Goal: Task Accomplishment & Management: Use online tool/utility

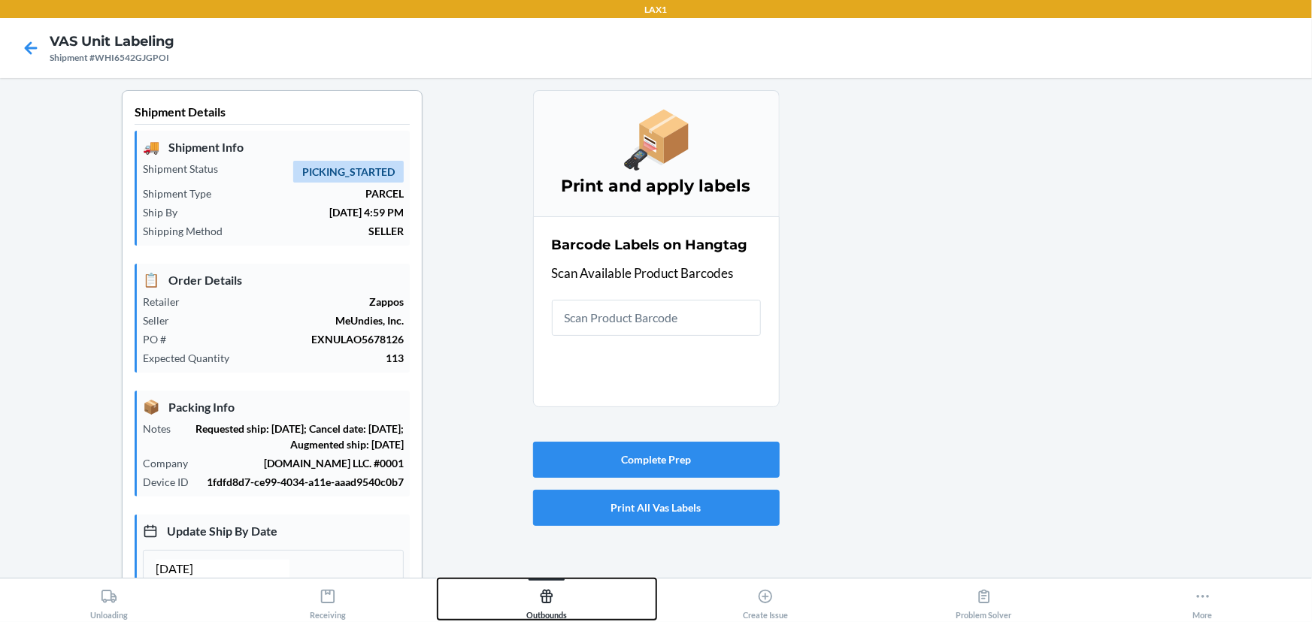
click at [570, 600] on button "Outbounds" at bounding box center [546, 599] width 219 height 41
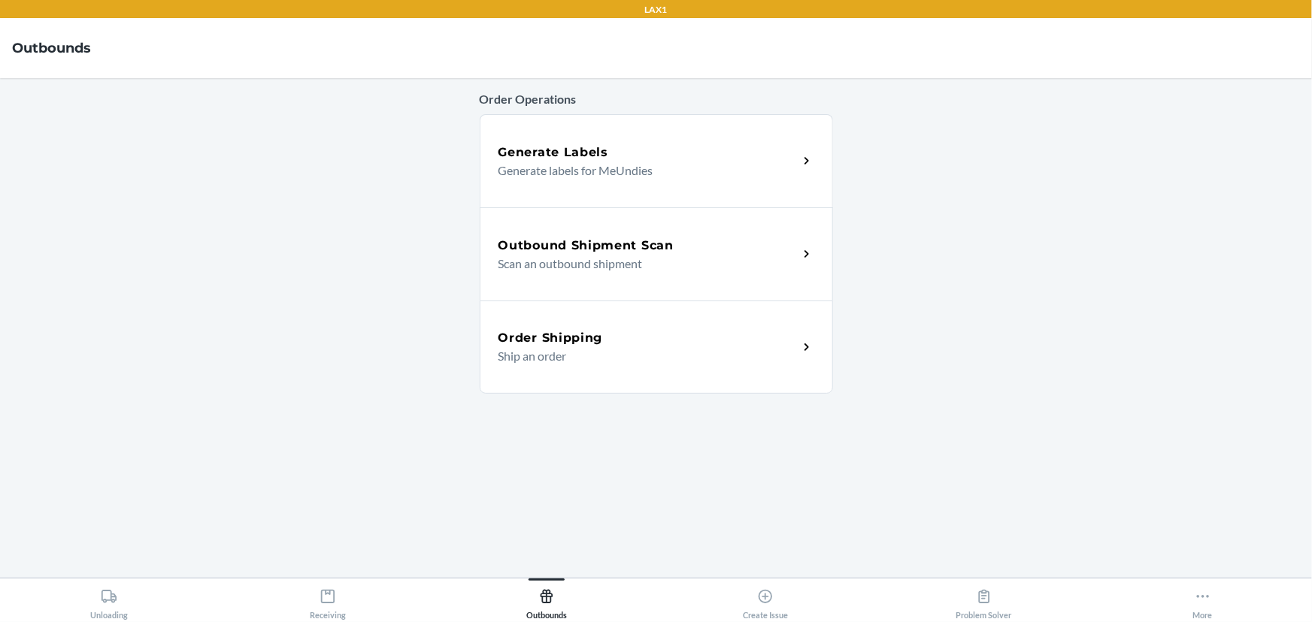
click at [579, 234] on div "Outbound Shipment Scan Scan an outbound shipment" at bounding box center [656, 253] width 353 height 93
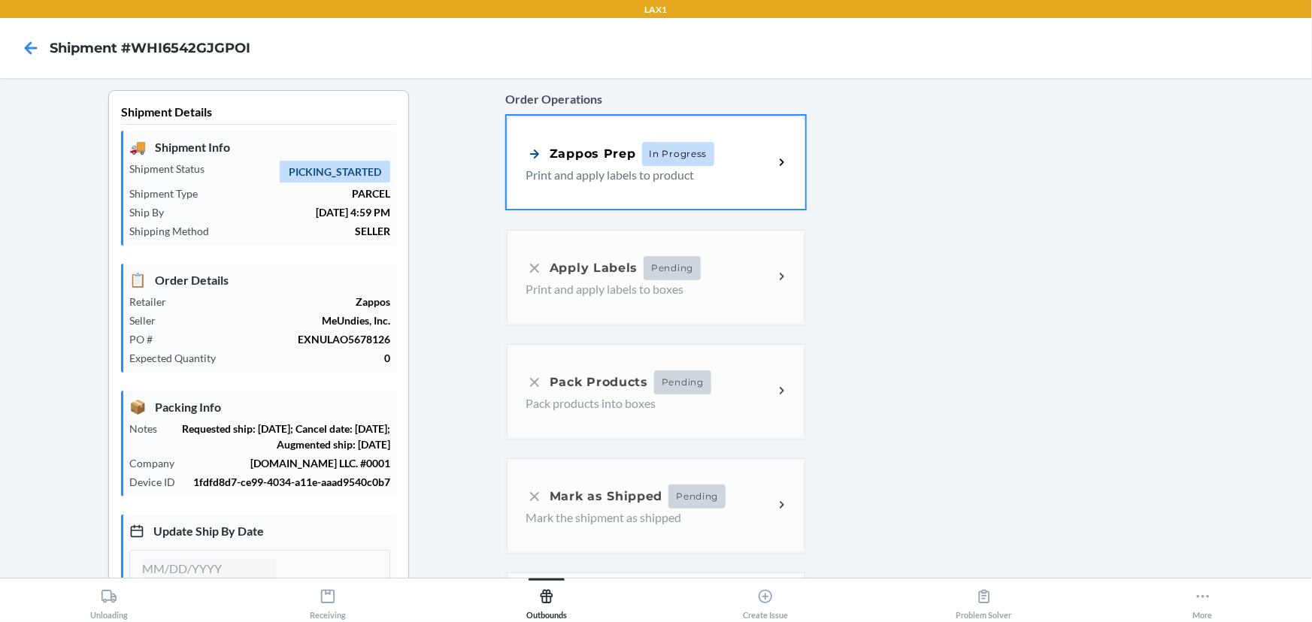
type input "[DATE]"
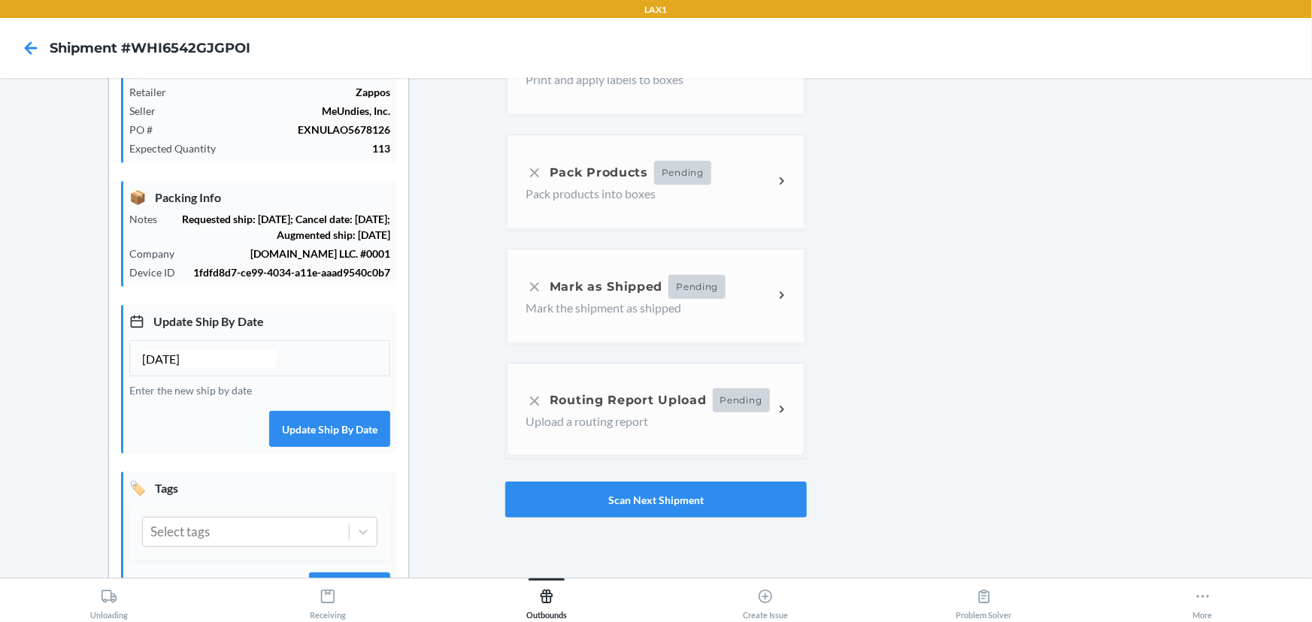
scroll to position [298, 0]
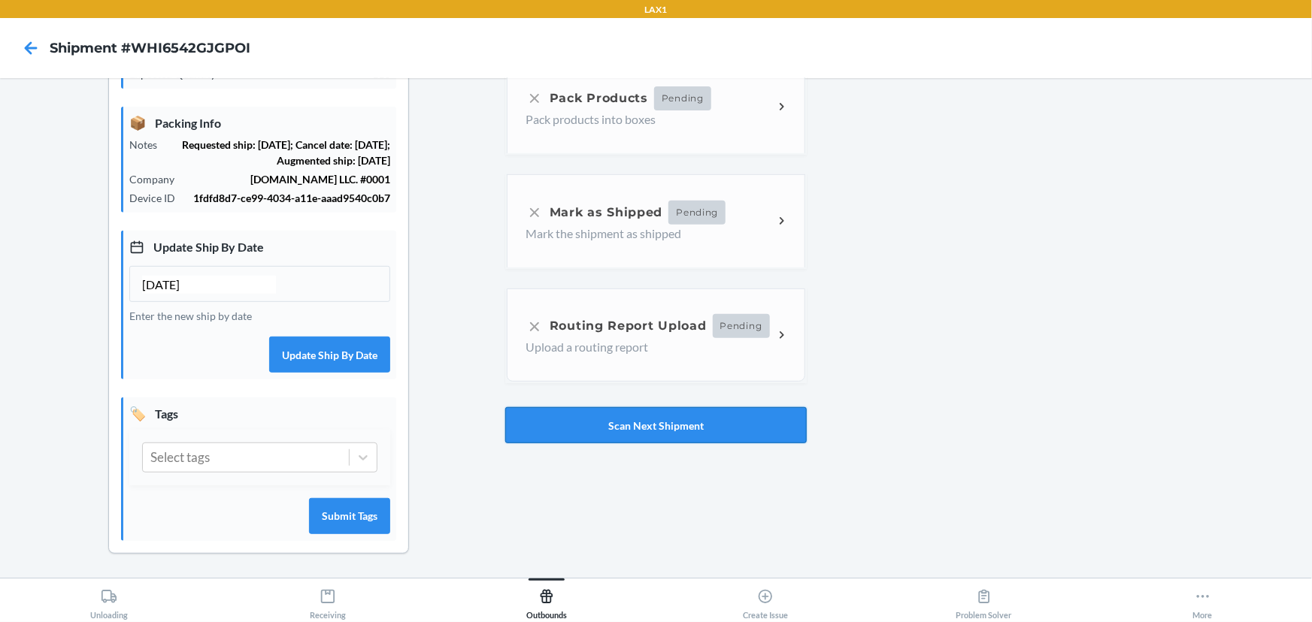
click at [702, 407] on button "Scan Next Shipment" at bounding box center [655, 425] width 301 height 36
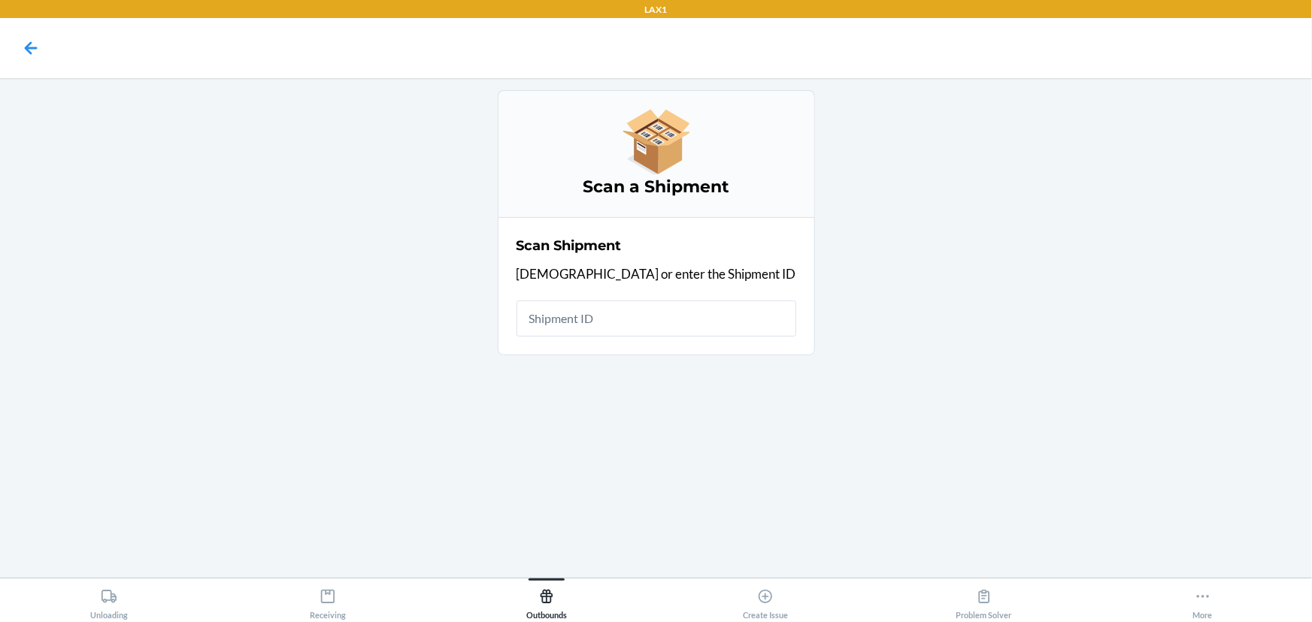
scroll to position [0, 0]
type input "W5JPSBL1EOZ58"
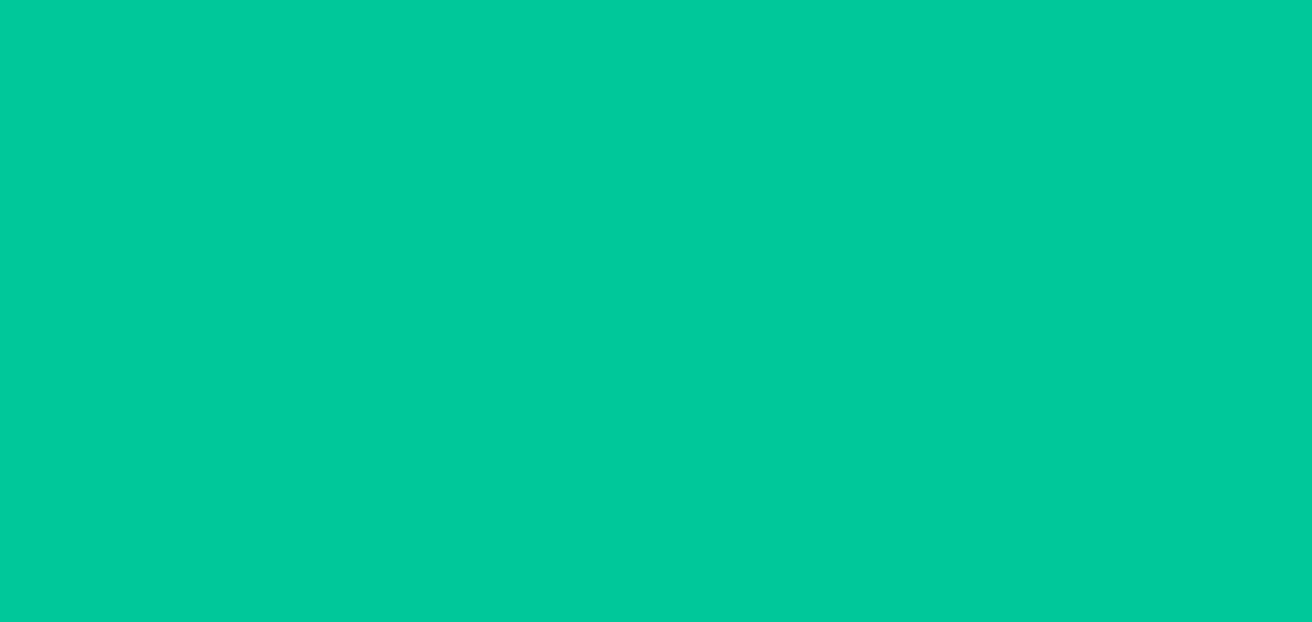
type input "[DATE]"
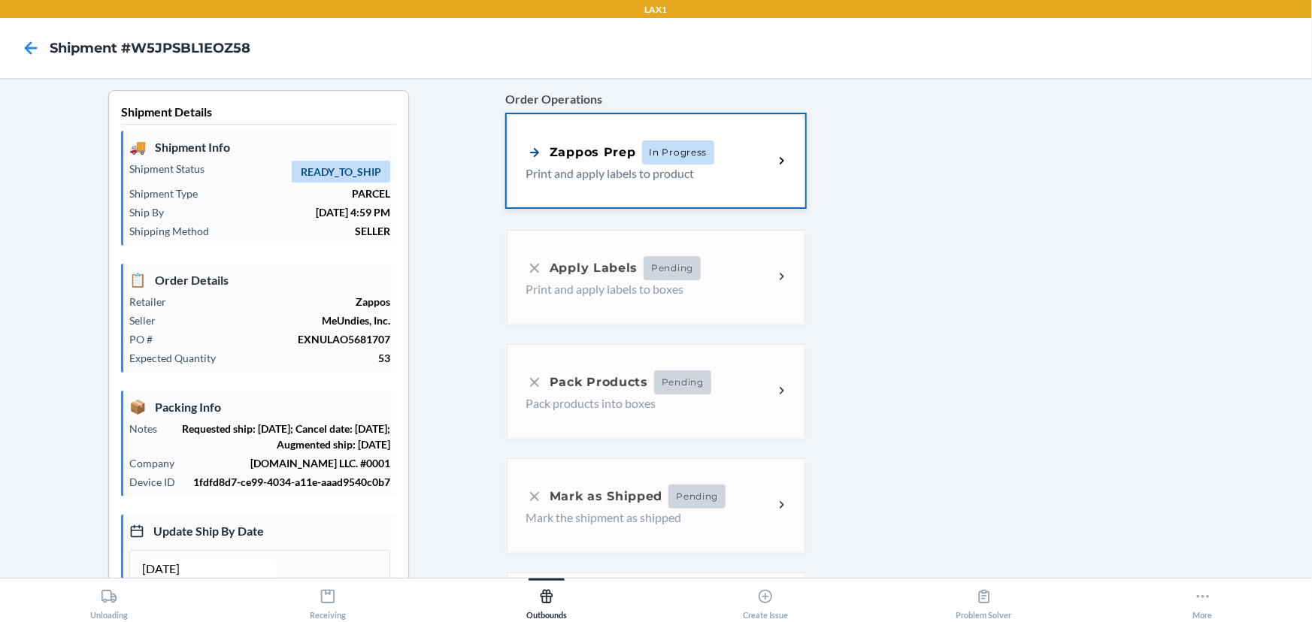
click at [673, 165] on p "Print and apply labels to product" at bounding box center [643, 174] width 236 height 18
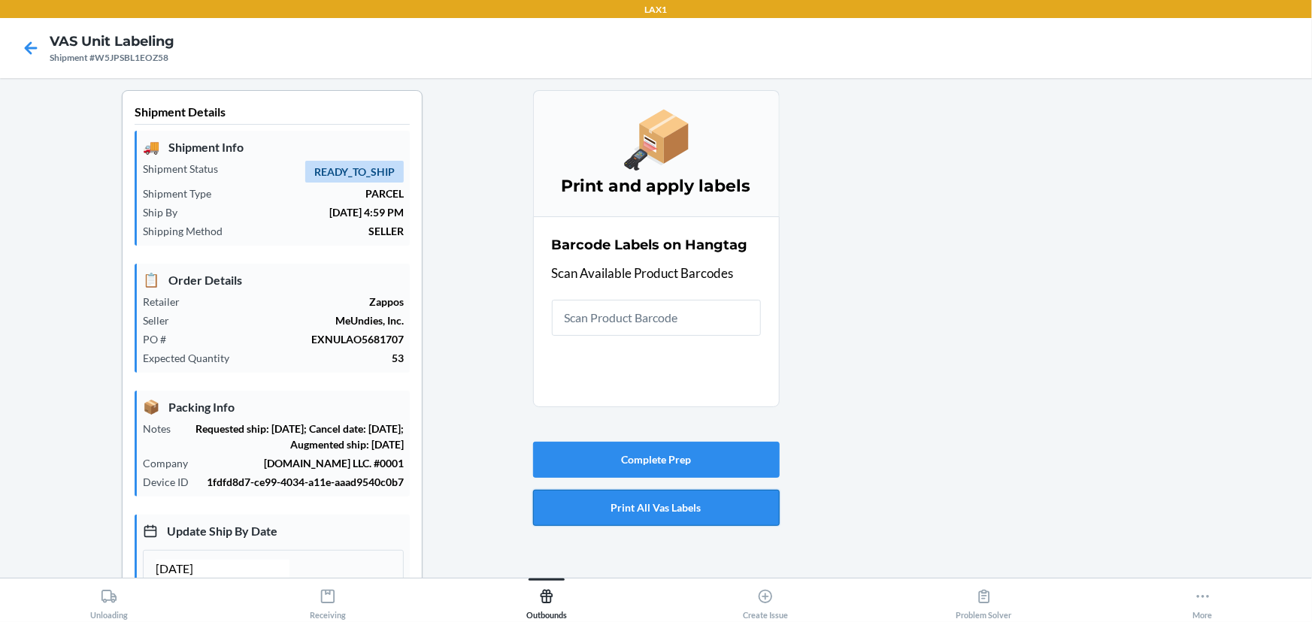
click at [660, 504] on button "Print All Vas Labels" at bounding box center [656, 508] width 247 height 36
click at [724, 497] on button "Print All Vas Labels" at bounding box center [656, 508] width 247 height 36
click at [104, 59] on div "Shipment #W5JPSBL1EOZ58" at bounding box center [112, 58] width 125 height 14
drag, startPoint x: 96, startPoint y: 59, endPoint x: 168, endPoint y: 56, distance: 71.4
click at [168, 56] on div "Shipment #W5JPSBL1EOZ58" at bounding box center [112, 58] width 125 height 14
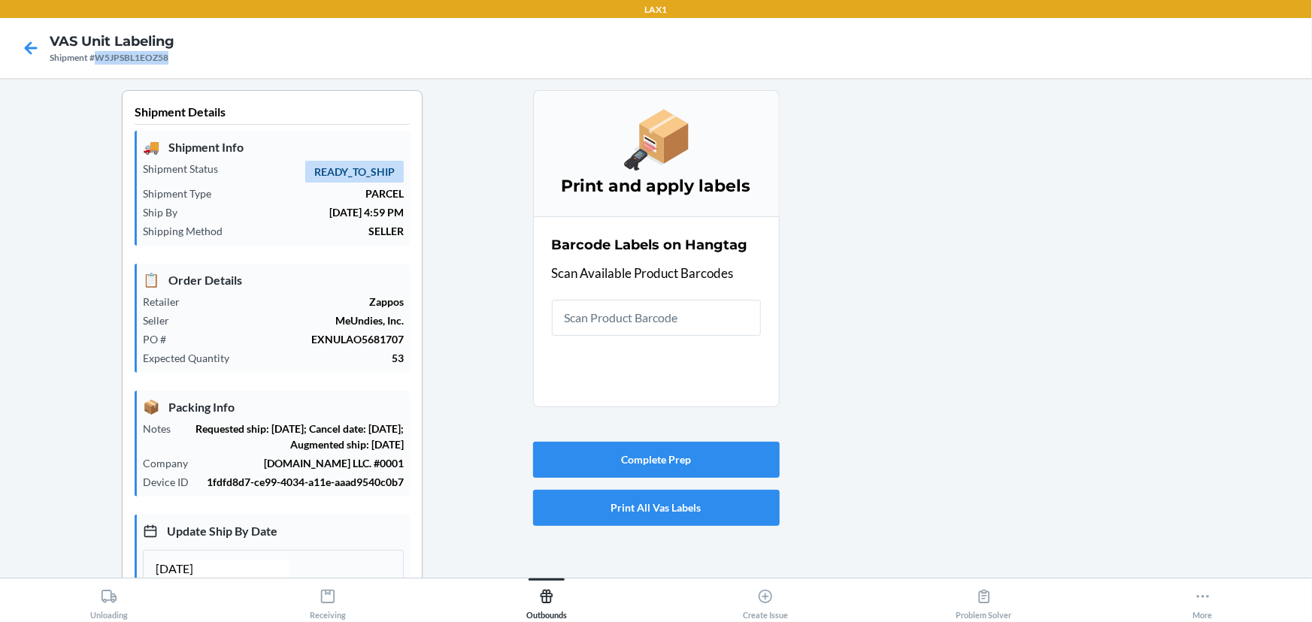
copy div "W5JPSBL1EOZ58"
click at [36, 56] on icon at bounding box center [31, 48] width 26 height 26
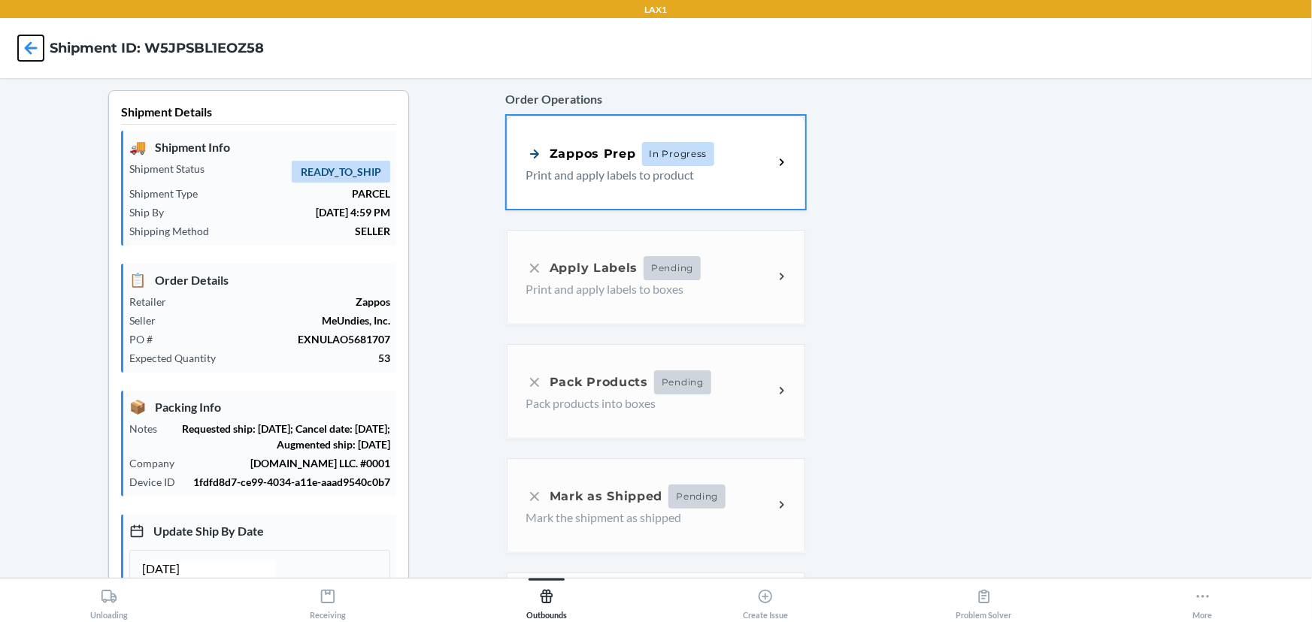
click at [36, 56] on icon at bounding box center [31, 48] width 26 height 26
click at [38, 56] on icon at bounding box center [31, 48] width 26 height 26
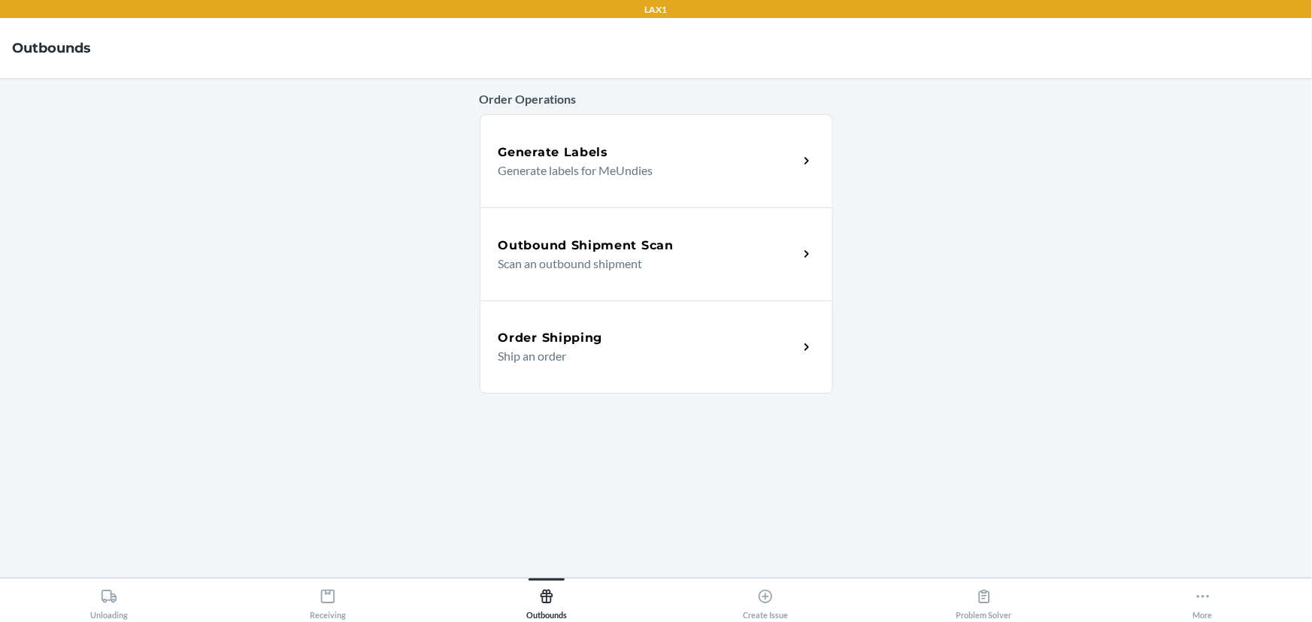
click at [663, 263] on p "Scan an outbound shipment" at bounding box center [642, 264] width 288 height 18
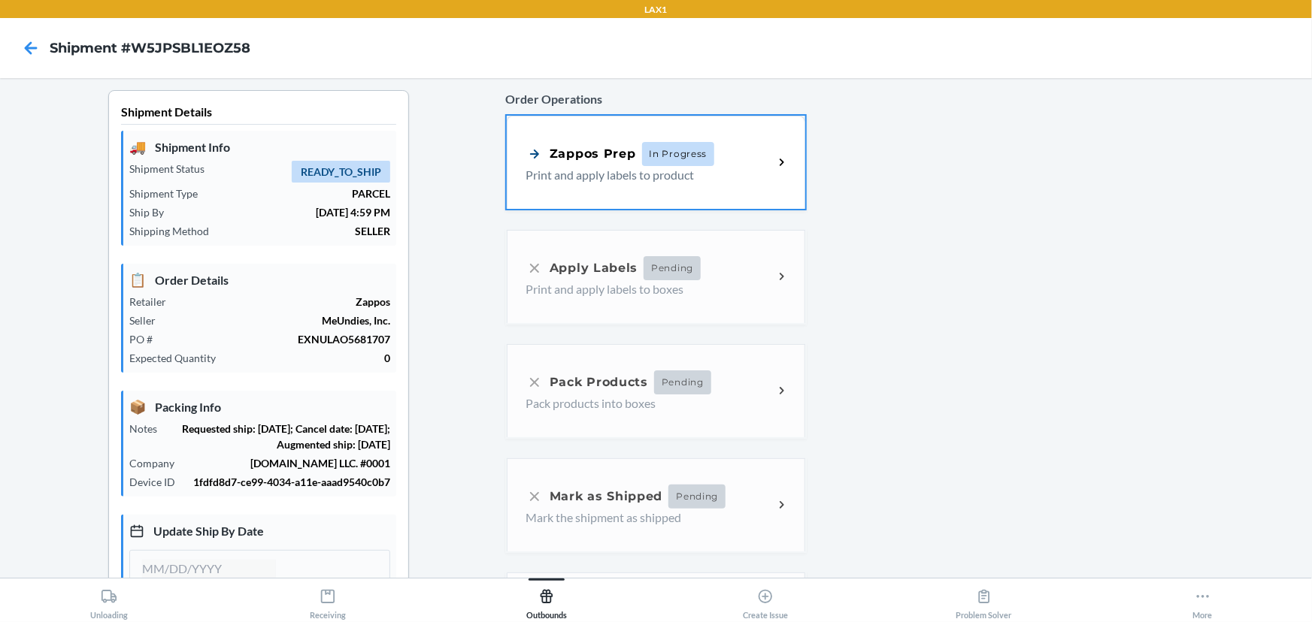
type input "[DATE]"
click at [612, 175] on p "Print and apply labels to product" at bounding box center [643, 174] width 236 height 18
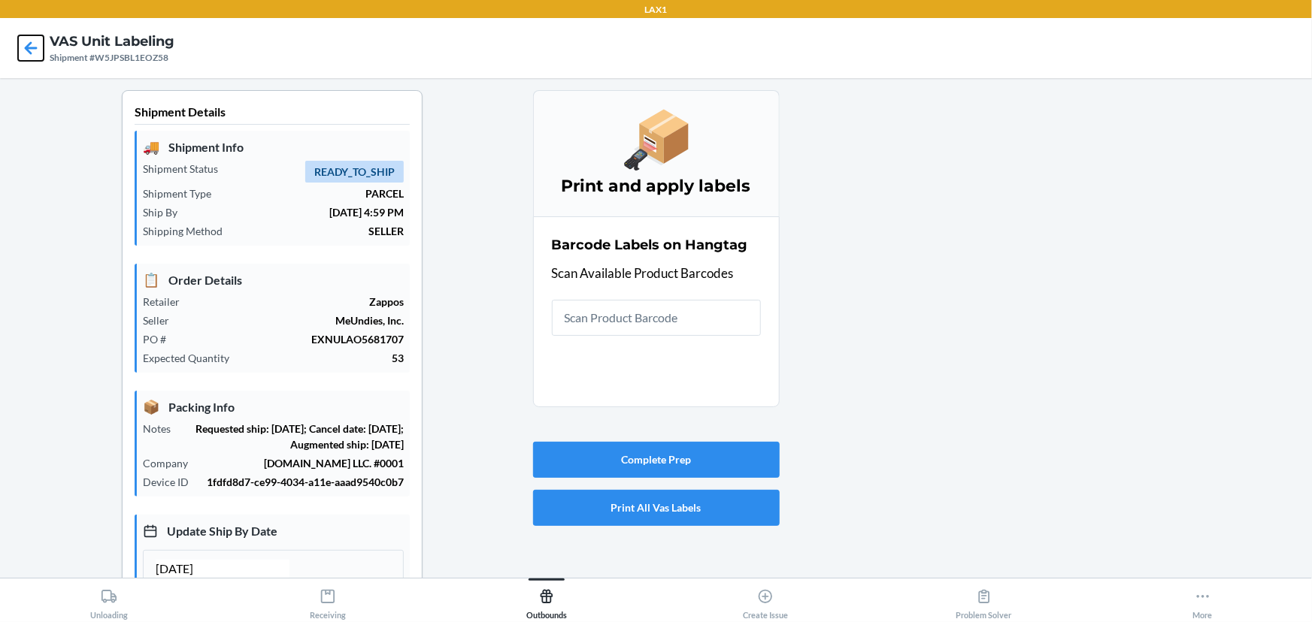
click at [23, 50] on icon at bounding box center [31, 48] width 26 height 26
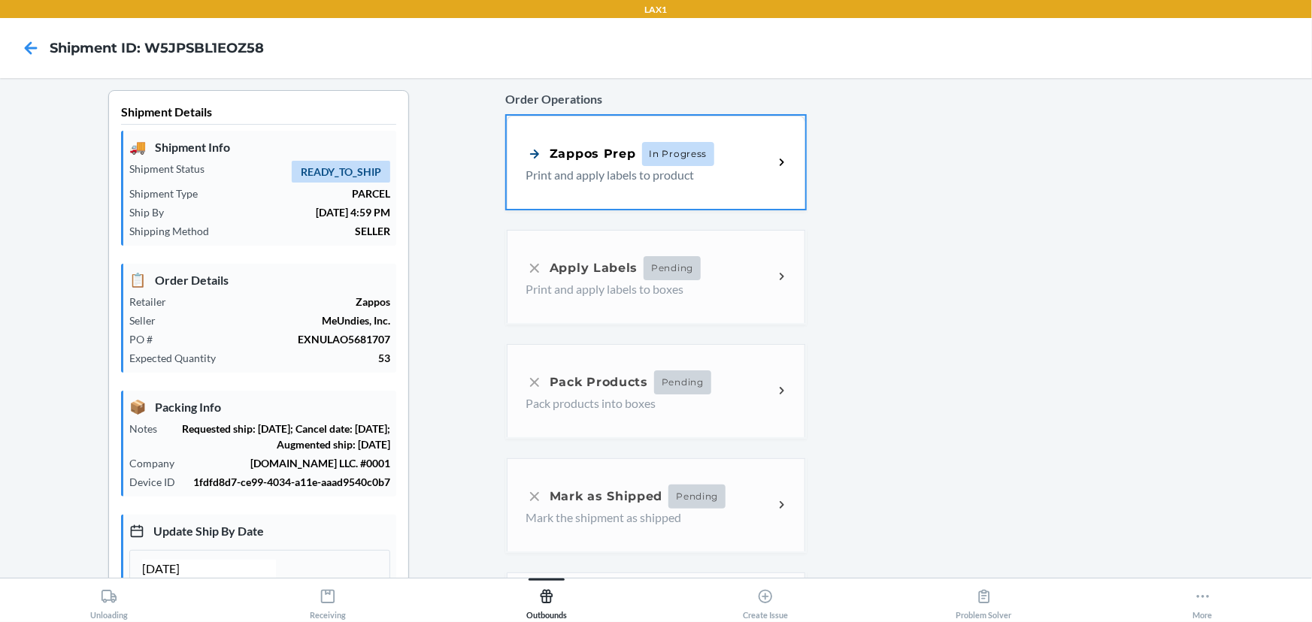
click at [610, 286] on div "Order Operations Zappos Prep In Progress Print and apply labels to product Appl…" at bounding box center [655, 408] width 301 height 649
click at [733, 279] on div "Order Operations Zappos Prep In Progress Print and apply labels to product Appl…" at bounding box center [655, 408] width 301 height 649
click at [756, 172] on div "Zappos Prep In Progress Print and apply labels to product" at bounding box center [649, 162] width 248 height 42
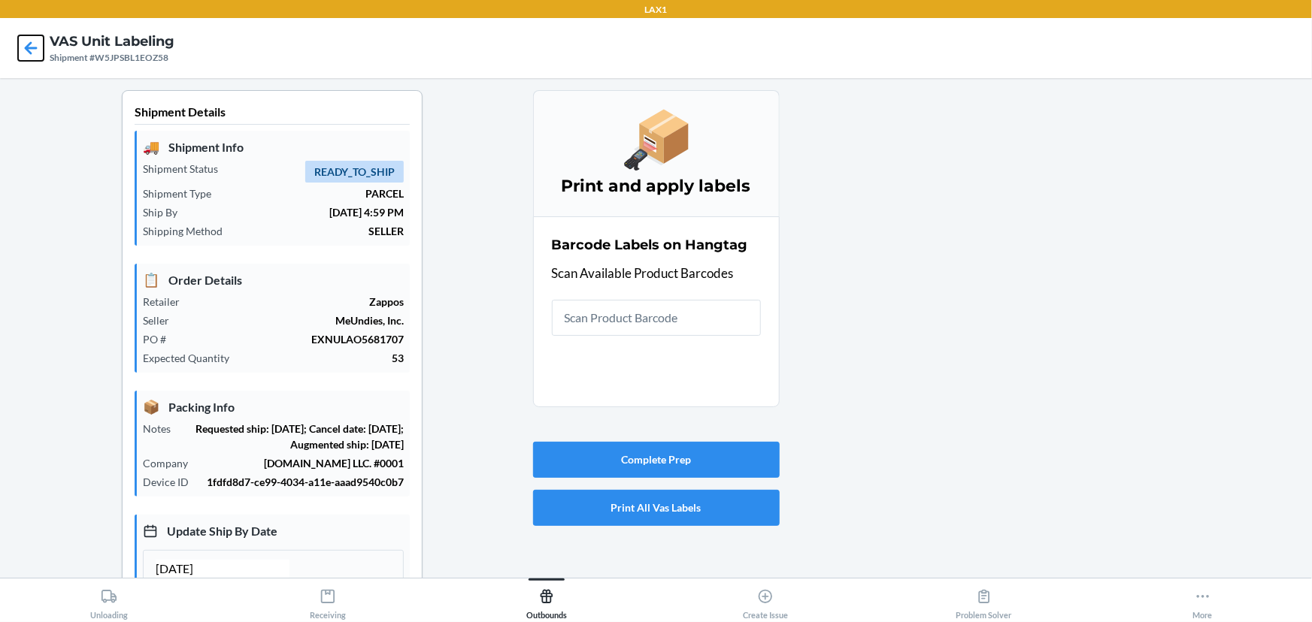
click at [28, 56] on icon at bounding box center [31, 48] width 26 height 26
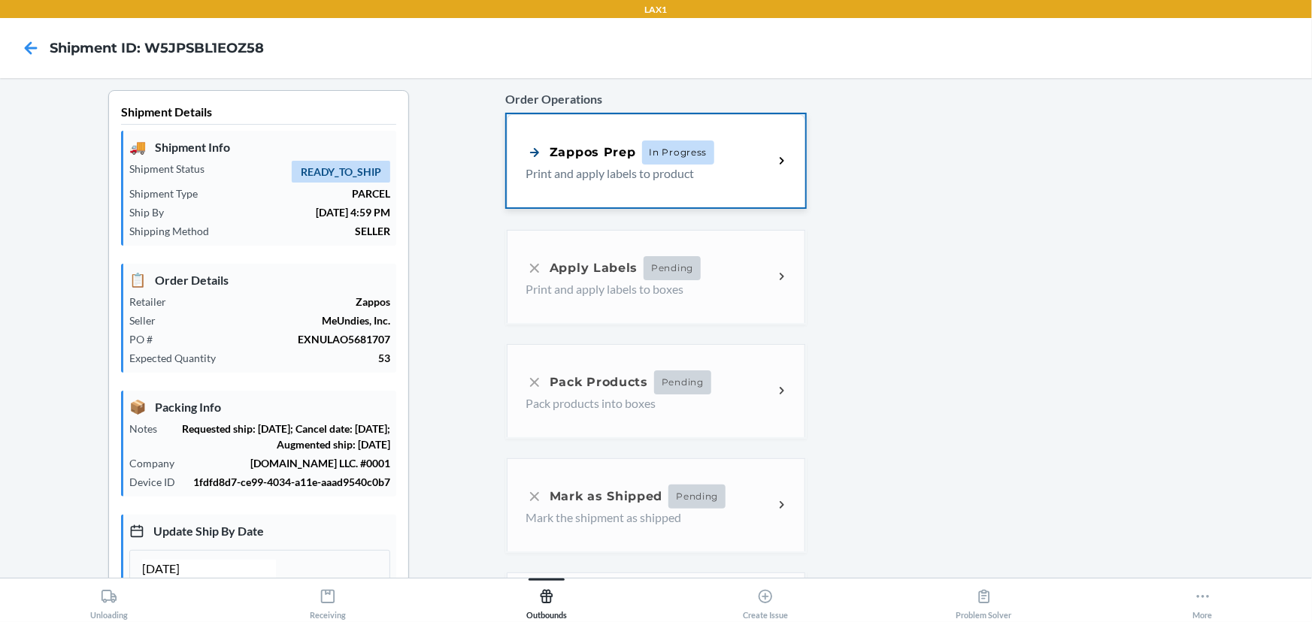
click at [688, 195] on div "Zappos Prep In Progress Print and apply labels to product" at bounding box center [656, 160] width 298 height 93
